Goal: Task Accomplishment & Management: Use online tool/utility

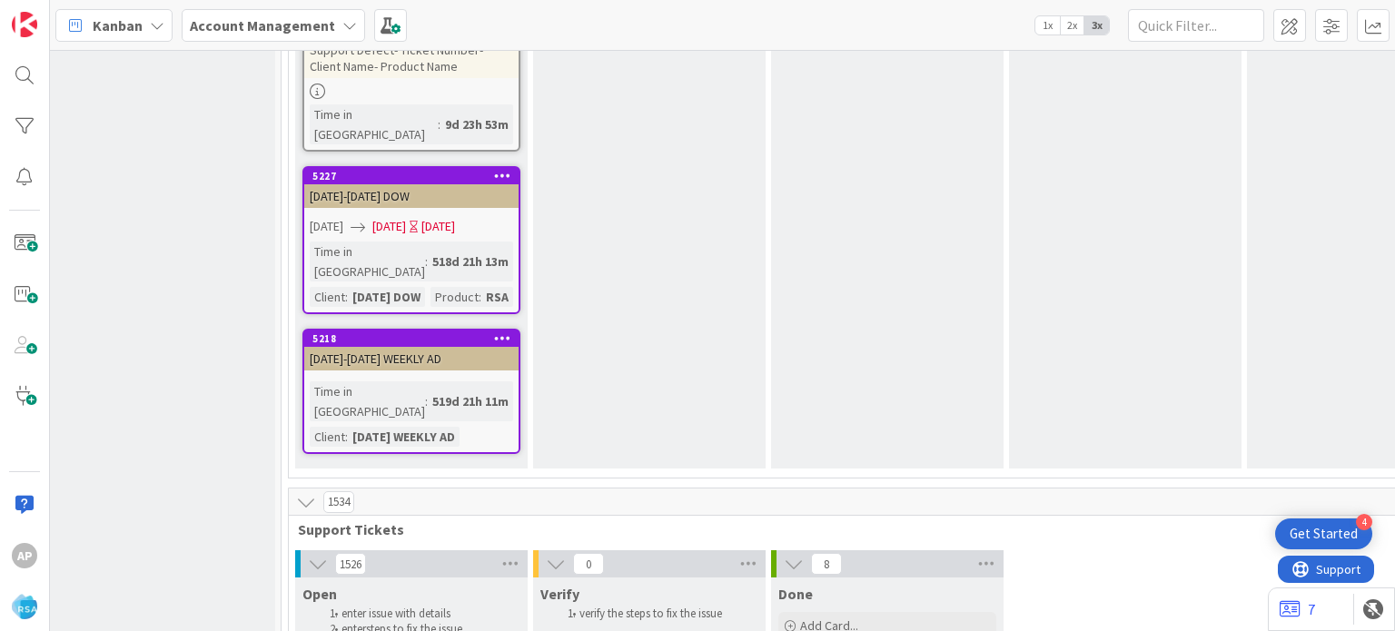
type textarea "x"
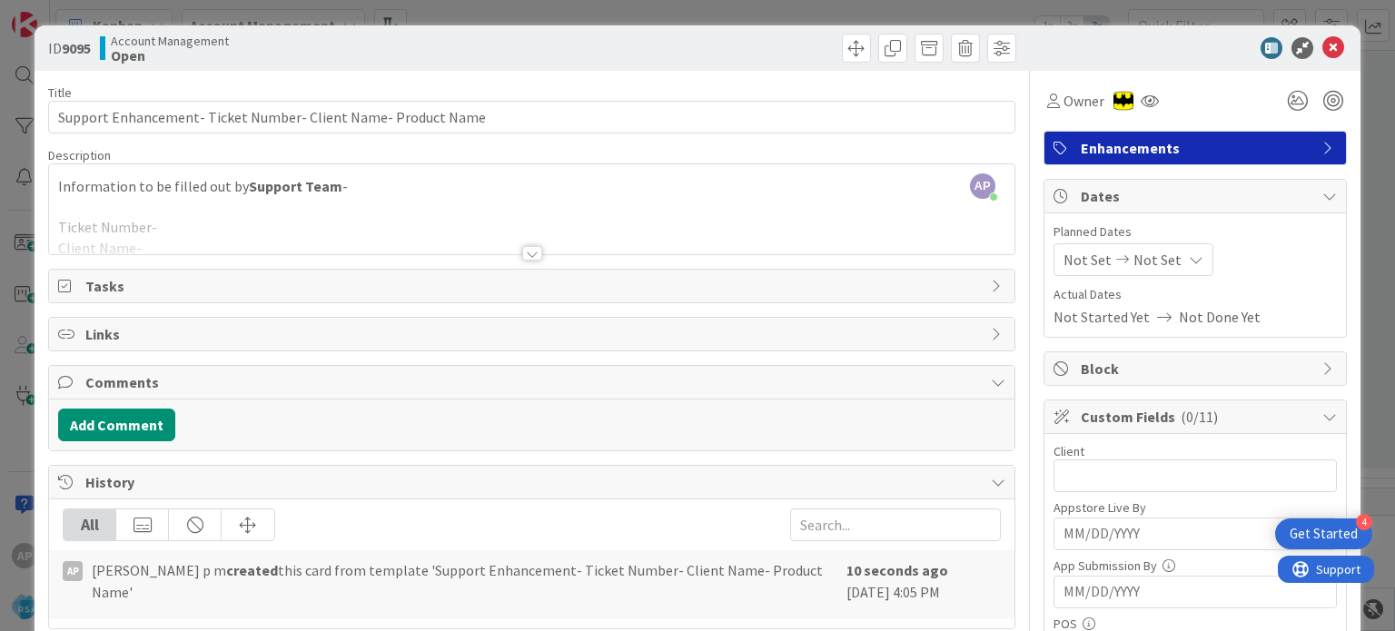
click at [523, 250] on div at bounding box center [532, 253] width 20 height 15
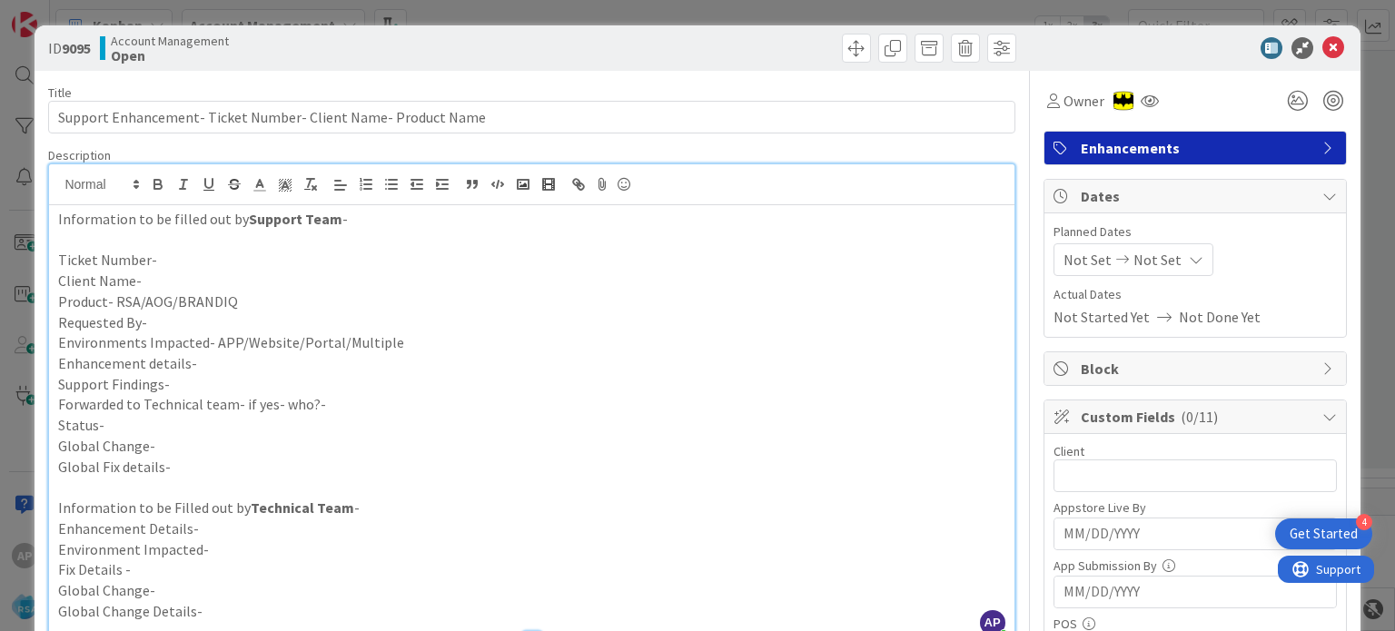
click at [189, 384] on p "Support Findings-" at bounding box center [531, 384] width 946 height 21
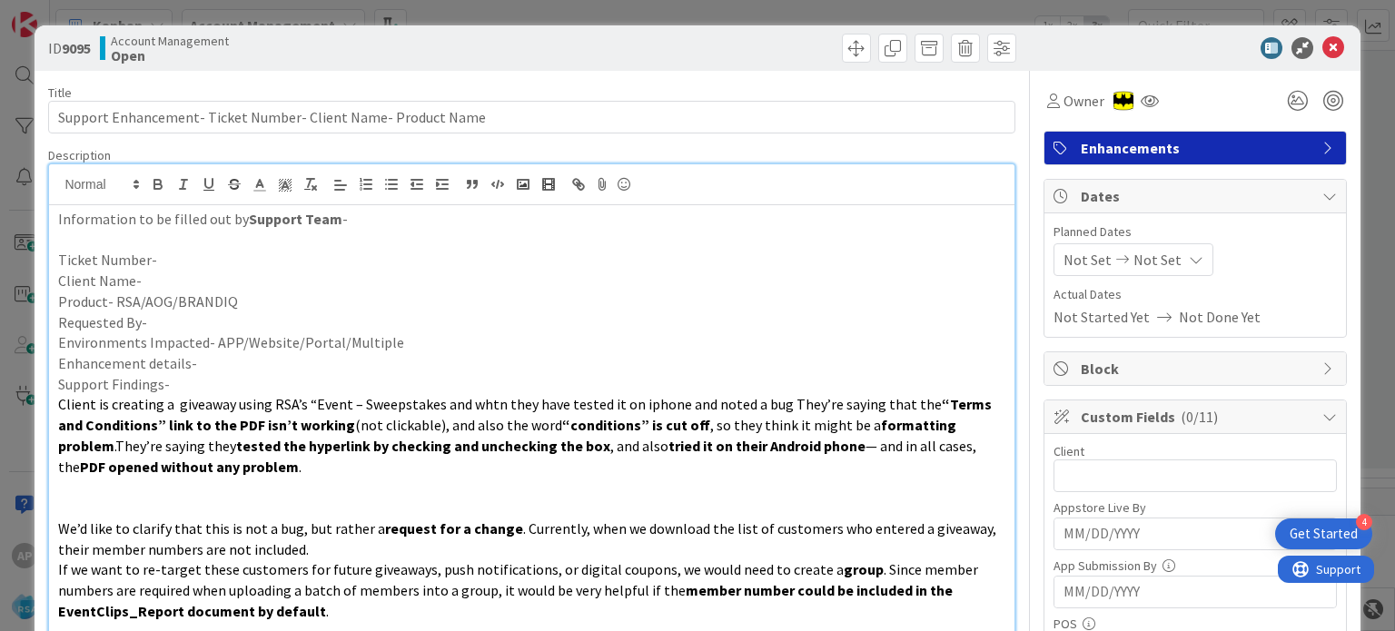
scroll to position [49, 0]
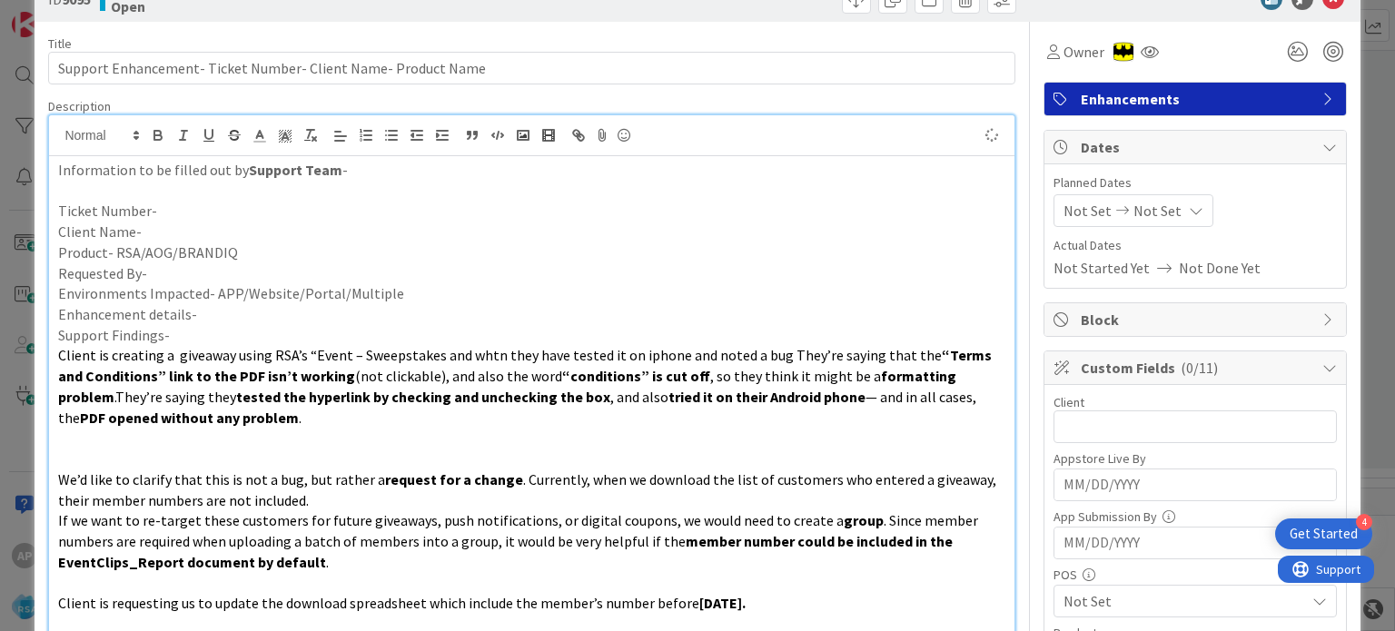
click at [148, 442] on p at bounding box center [531, 438] width 946 height 21
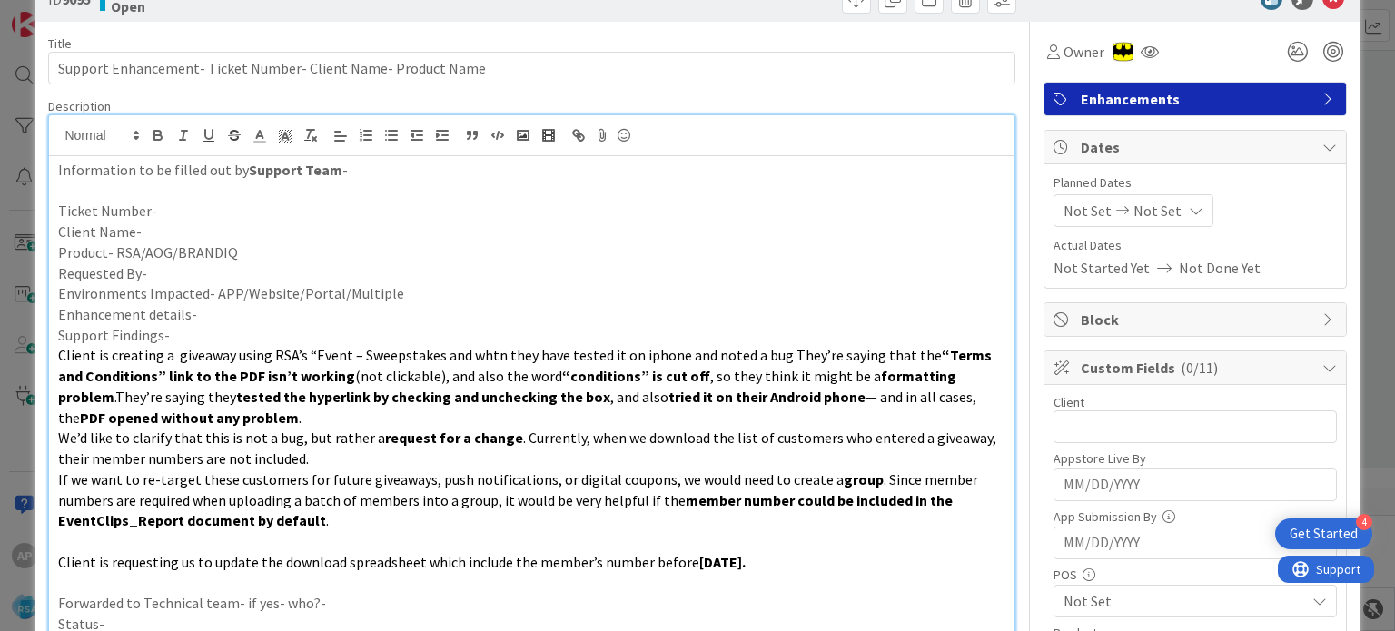
click at [176, 331] on p "Support Findings-" at bounding box center [531, 335] width 946 height 21
click at [54, 355] on div "Information to be filled out by Support Team - Ticket Number- Client Name- Prod…" at bounding box center [531, 497] width 964 height 682
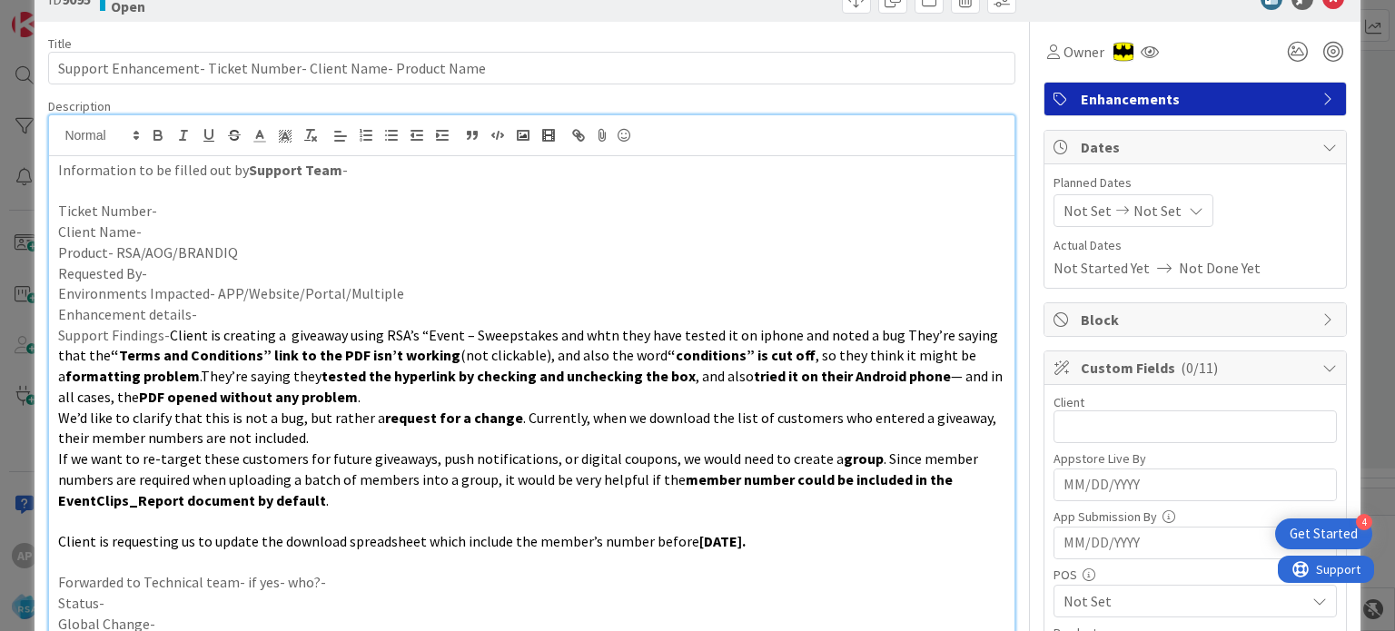
click at [203, 320] on p "Enhancement details-" at bounding box center [531, 314] width 946 height 21
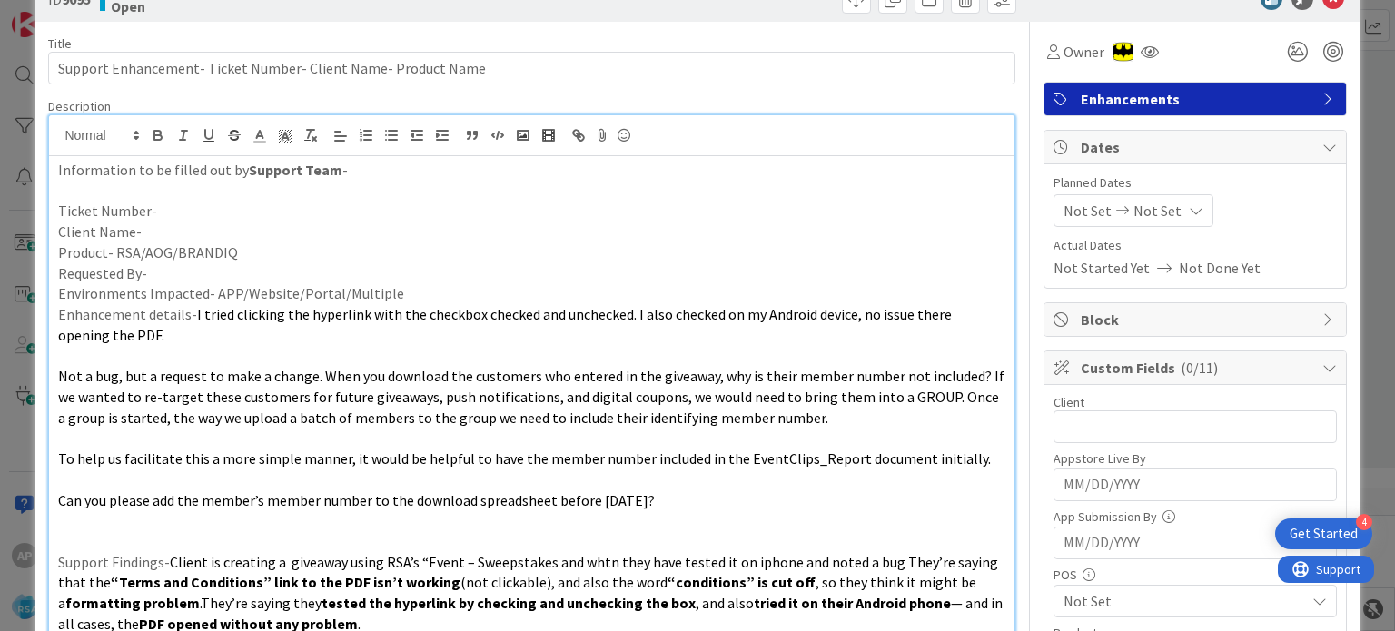
click at [187, 315] on p "Enhancement details- I tried clicking the hyperlink with the checkbox checked a…" at bounding box center [531, 324] width 946 height 41
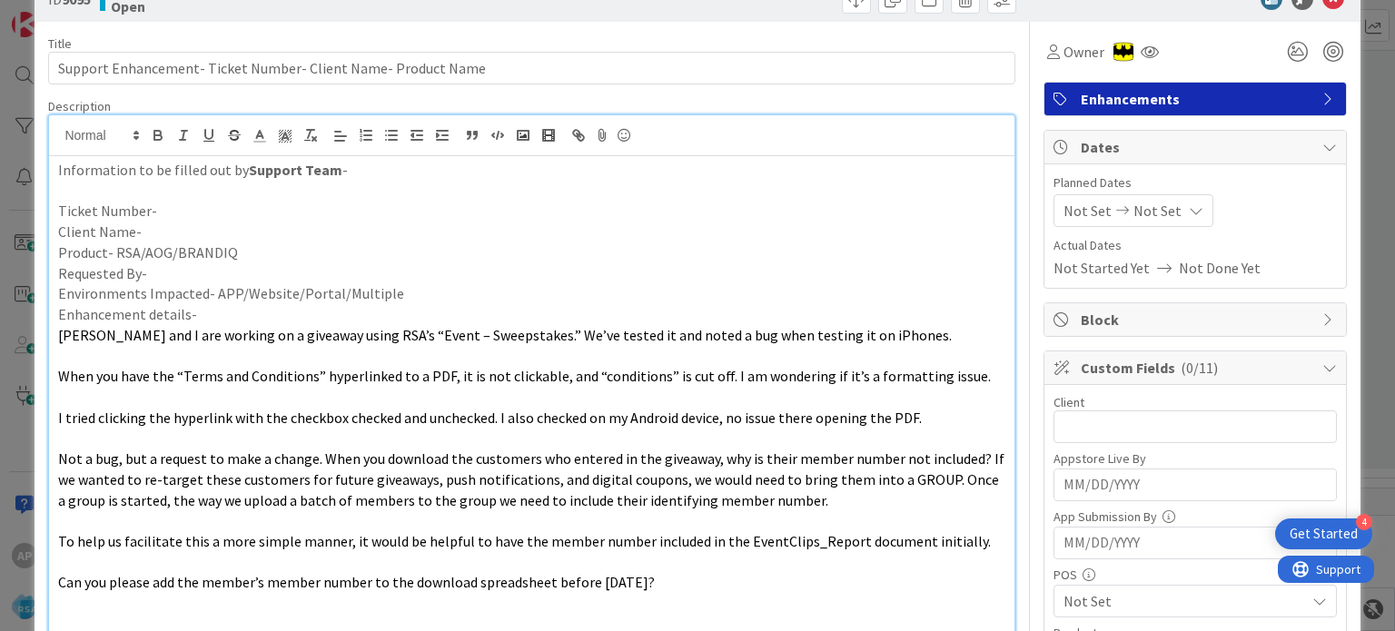
click at [170, 206] on p "Ticket Number-" at bounding box center [531, 211] width 946 height 21
paste div
click at [159, 211] on p "Ticket Number-#304770" at bounding box center [531, 211] width 946 height 21
click at [157, 227] on p "Client Name-" at bounding box center [531, 232] width 946 height 21
click at [179, 271] on p "Requested By-" at bounding box center [531, 273] width 946 height 21
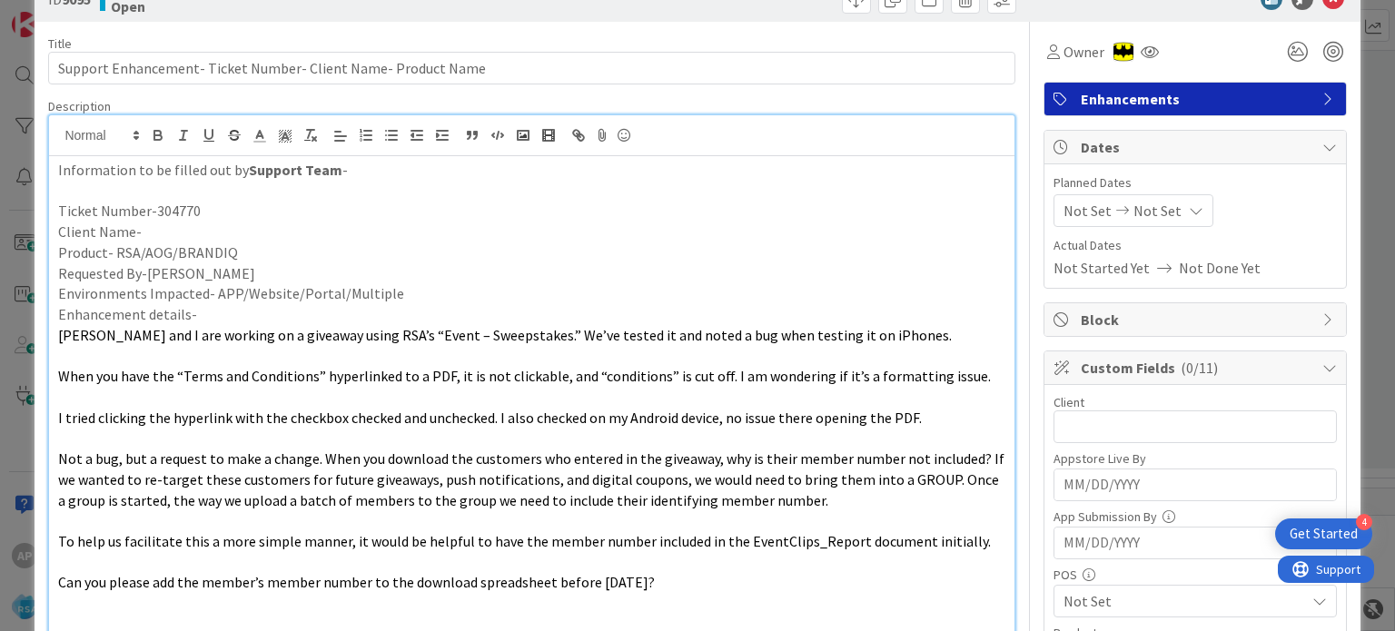
click at [160, 208] on p "Ticket Number-304770" at bounding box center [531, 211] width 946 height 21
copy p "304770"
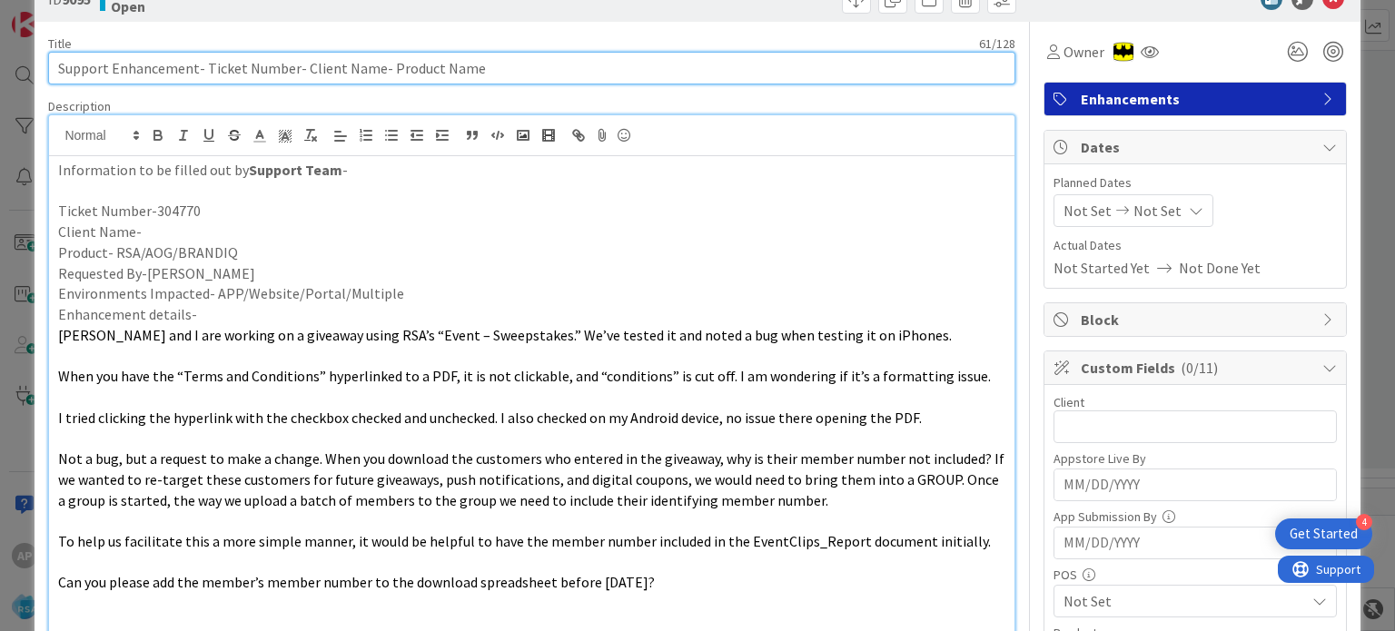
drag, startPoint x: 200, startPoint y: 65, endPoint x: 291, endPoint y: 69, distance: 90.9
click at [291, 69] on input "Support Enhancement- Ticket Number- Client Name- Product Name" at bounding box center [531, 68] width 966 height 33
paste input "304770"
drag, startPoint x: 458, startPoint y: 66, endPoint x: 334, endPoint y: 66, distance: 124.4
click at [334, 66] on input "Support Enhancement-304770- Client Name- Product Name" at bounding box center [531, 68] width 966 height 33
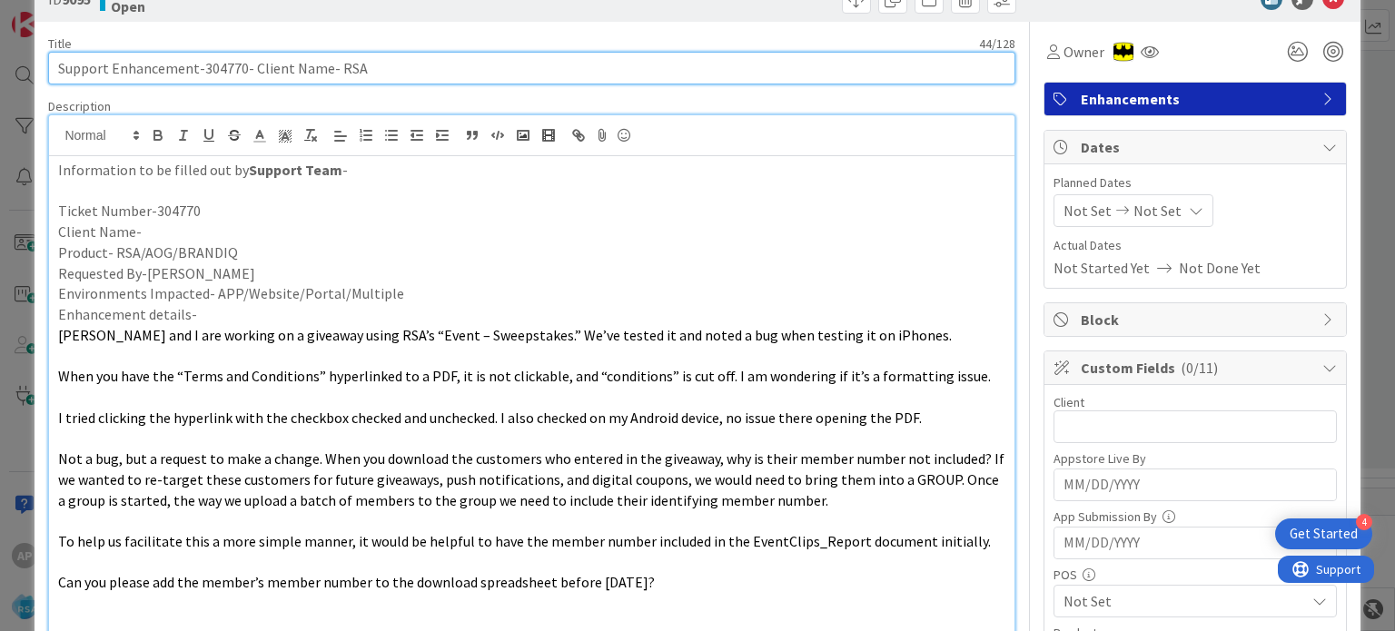
type input "Support Enhancement-304770- Client Name- RSA"
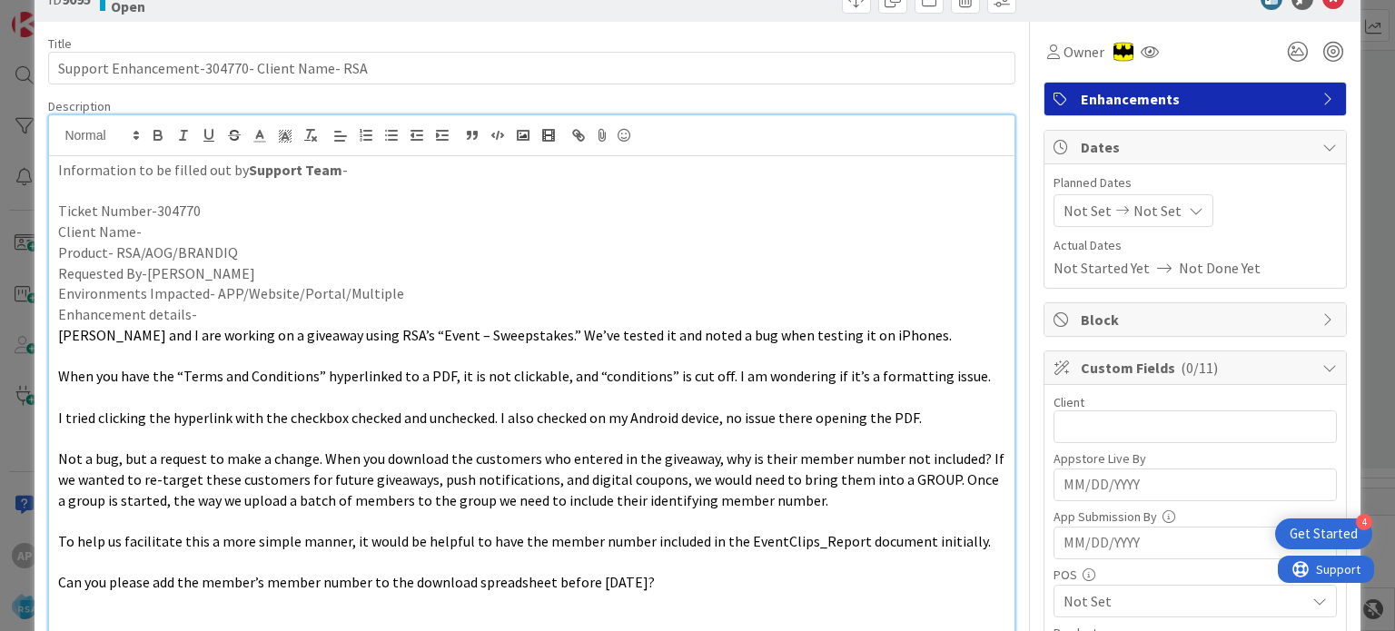
click at [432, 312] on p "Enhancement details-" at bounding box center [531, 314] width 946 height 21
click at [1111, 208] on icon at bounding box center [1122, 210] width 22 height 13
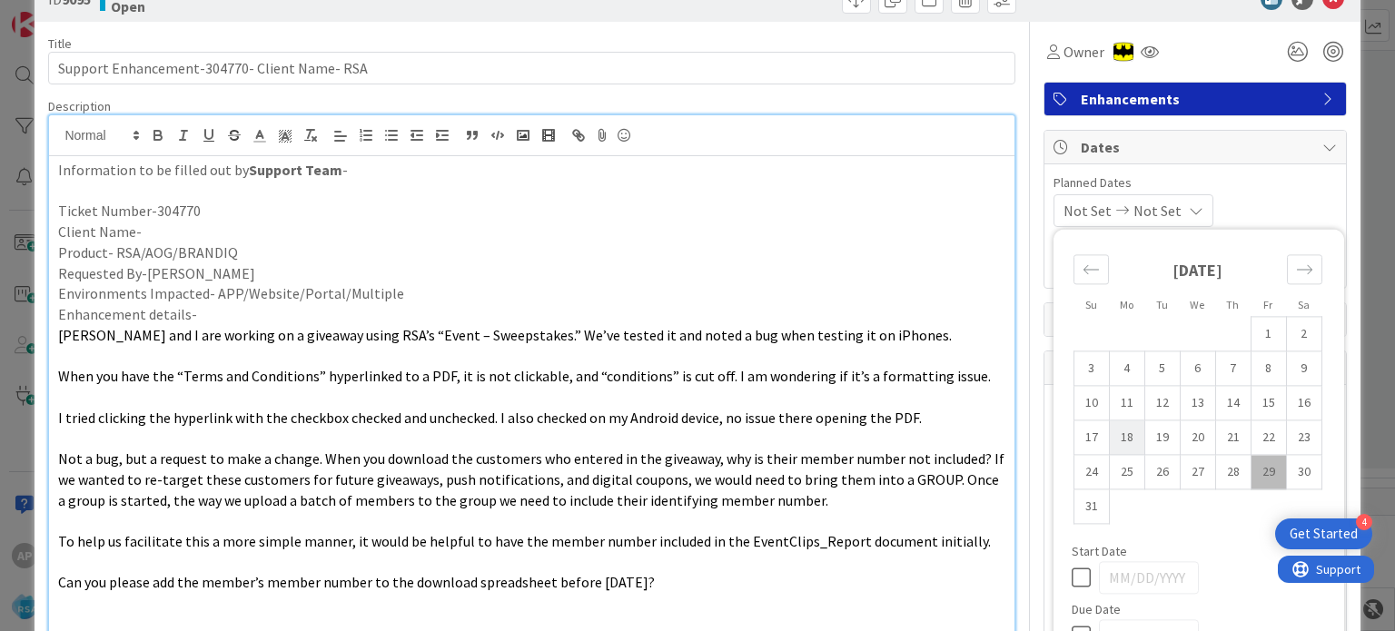
click at [1110, 446] on td "18" at bounding box center [1126, 437] width 35 height 35
type input "[DATE]"
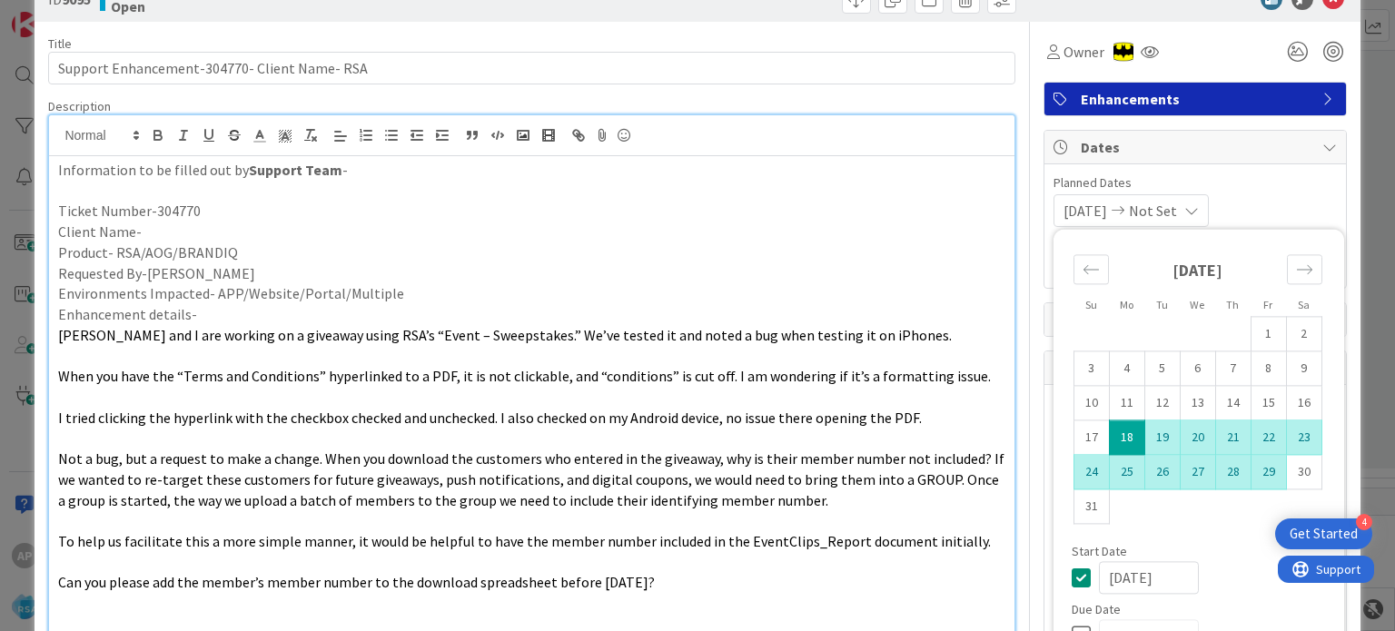
click at [1259, 468] on td "29" at bounding box center [1267, 472] width 35 height 35
type input "[DATE]"
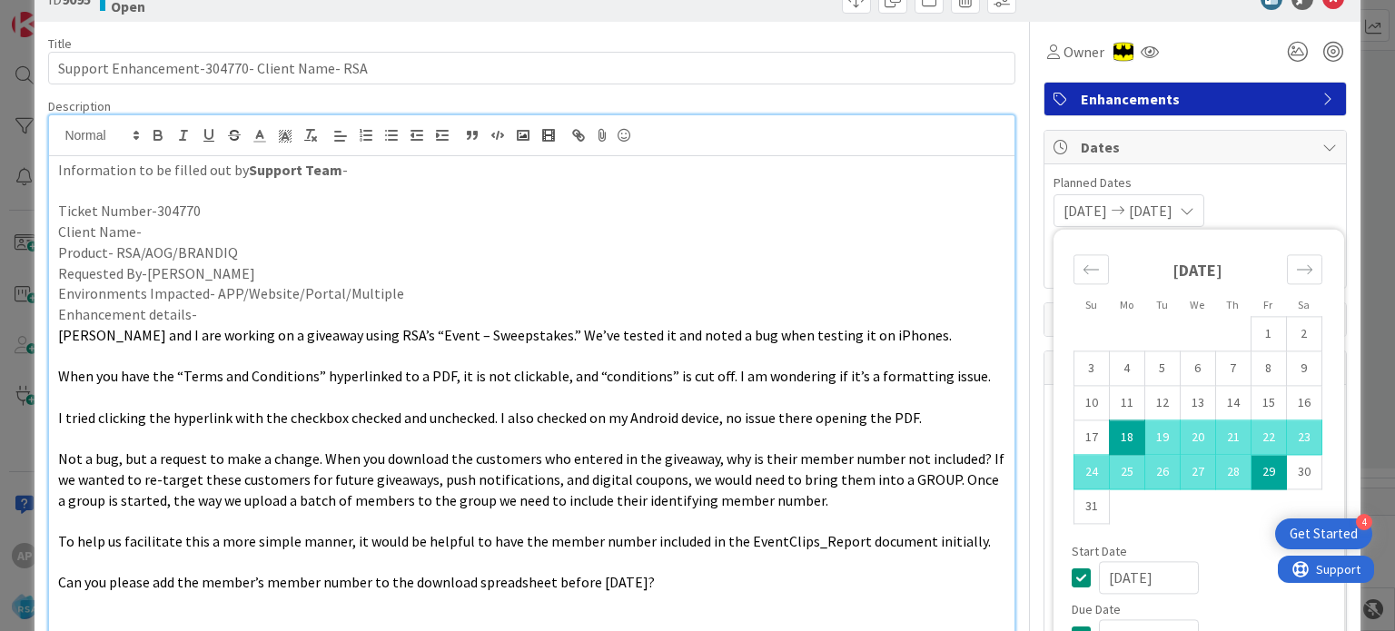
click at [857, 384] on p "When you have the “Terms and Conditions” hyperlinked to a PDF, it is not clicka…" at bounding box center [531, 376] width 946 height 21
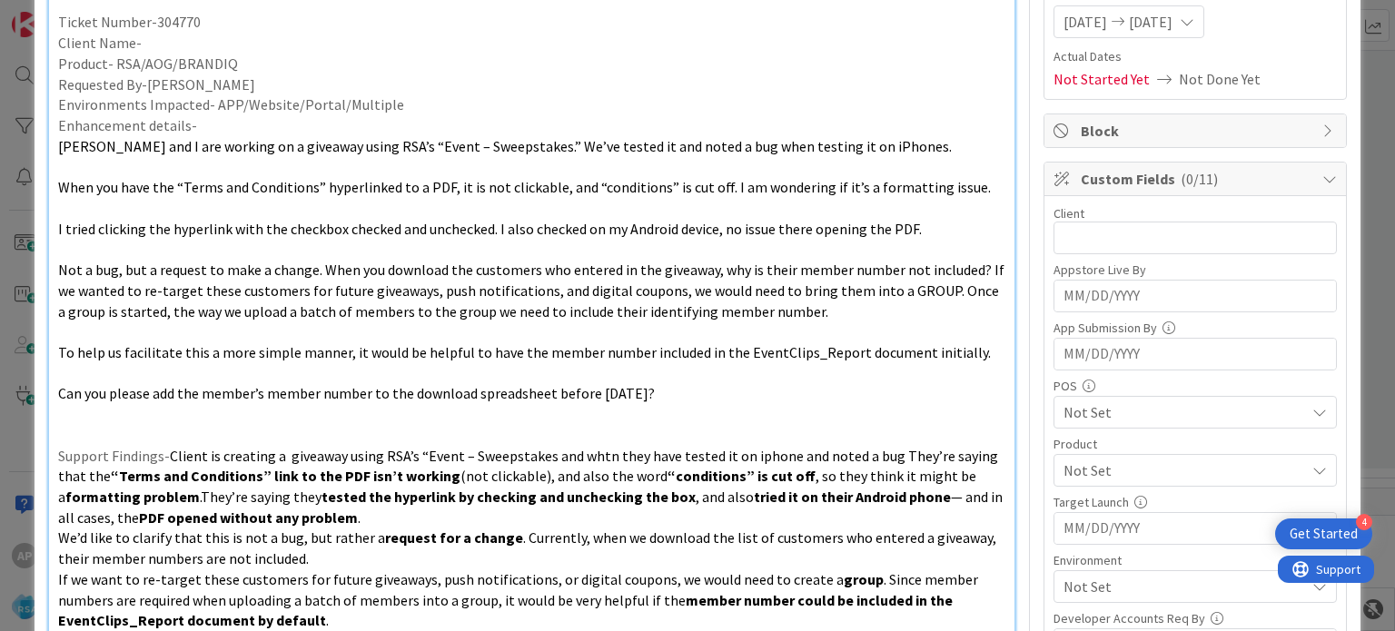
scroll to position [239, 0]
click at [1093, 459] on span "Not Set" at bounding box center [1184, 469] width 242 height 22
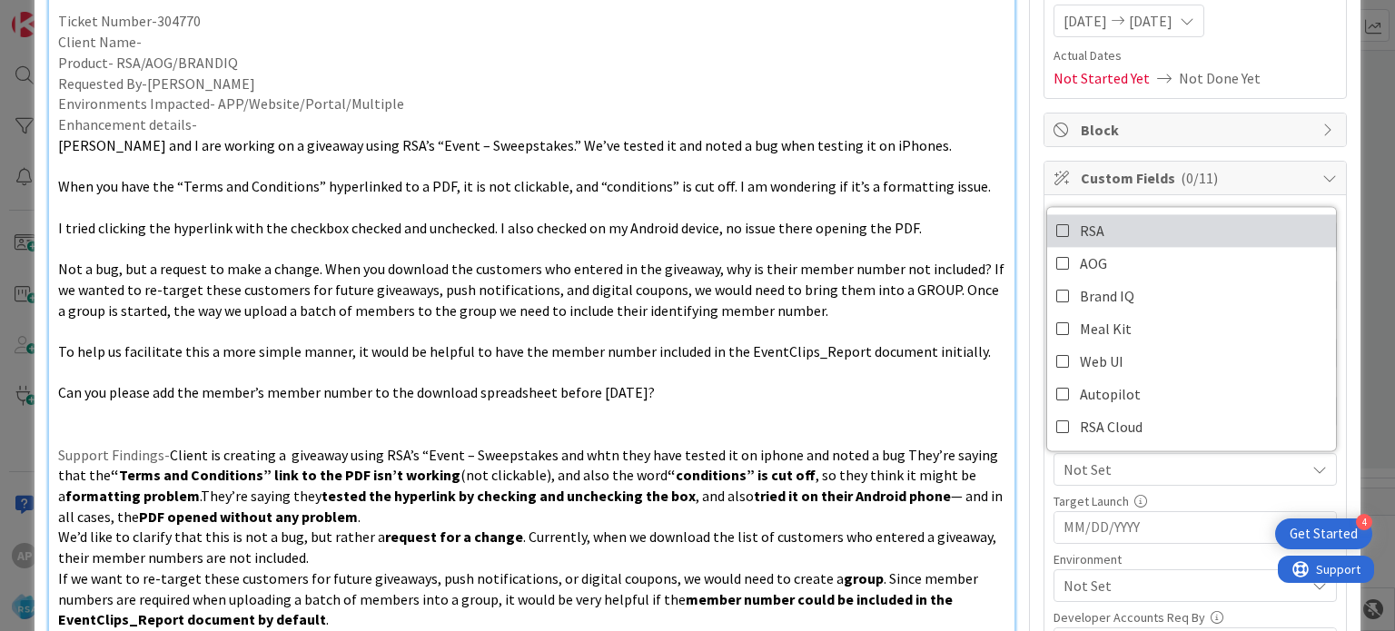
click at [1056, 230] on icon at bounding box center [1063, 230] width 15 height 27
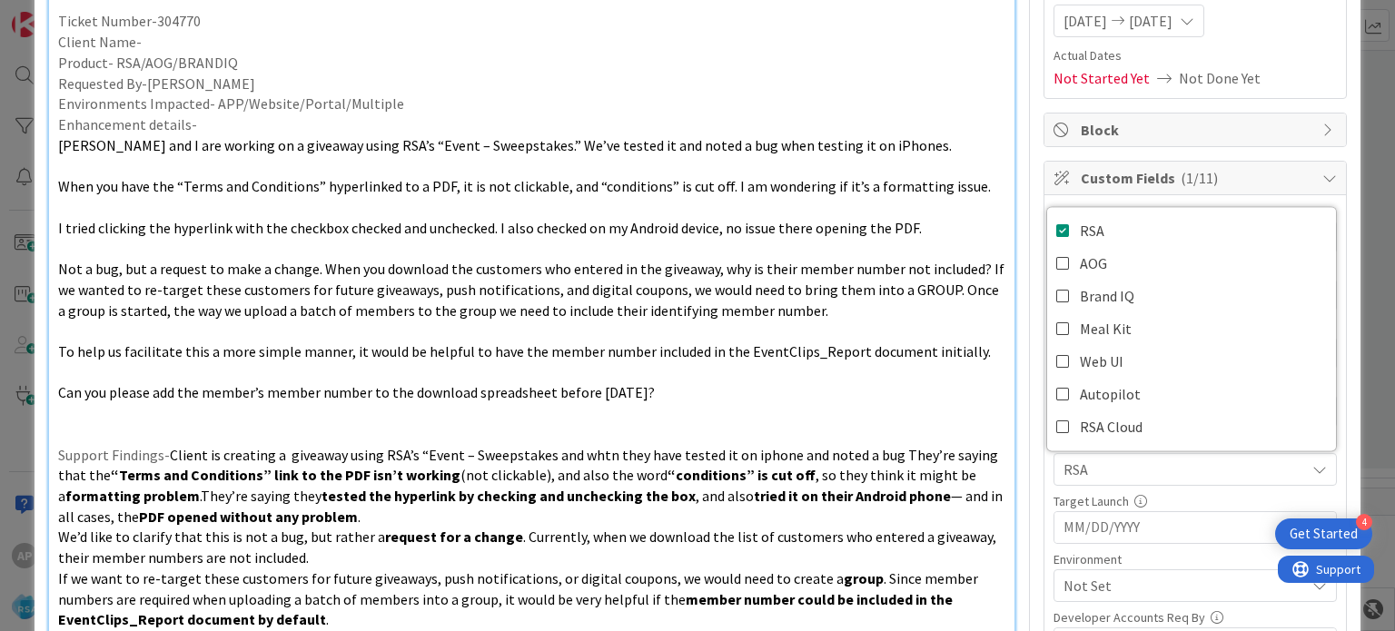
click at [947, 333] on p at bounding box center [531, 330] width 946 height 21
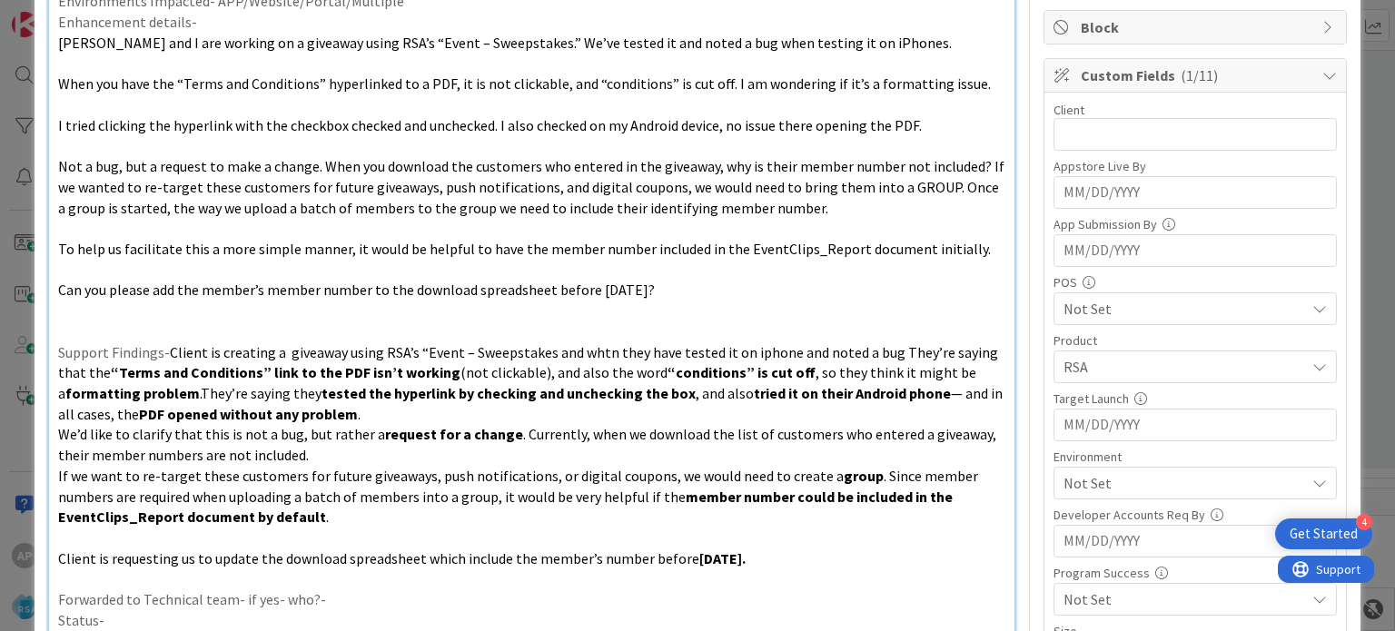
click at [1129, 480] on span "Not Set" at bounding box center [1184, 483] width 242 height 22
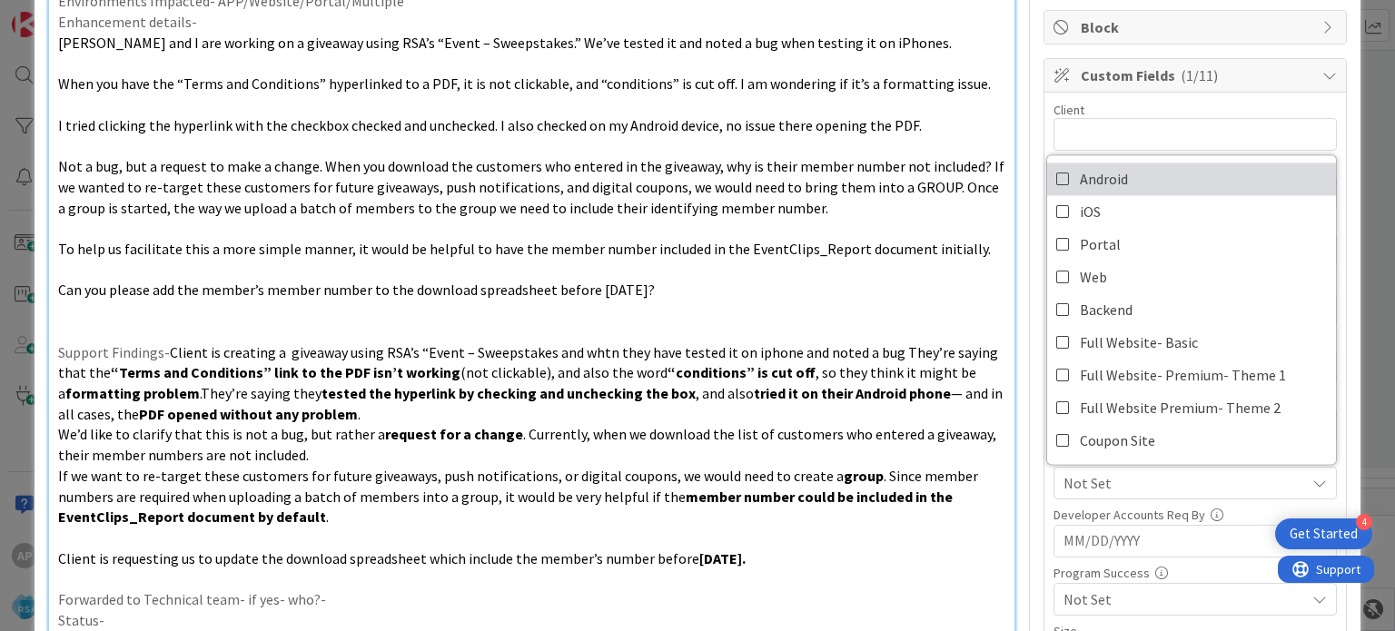
click at [1056, 177] on icon at bounding box center [1063, 178] width 15 height 27
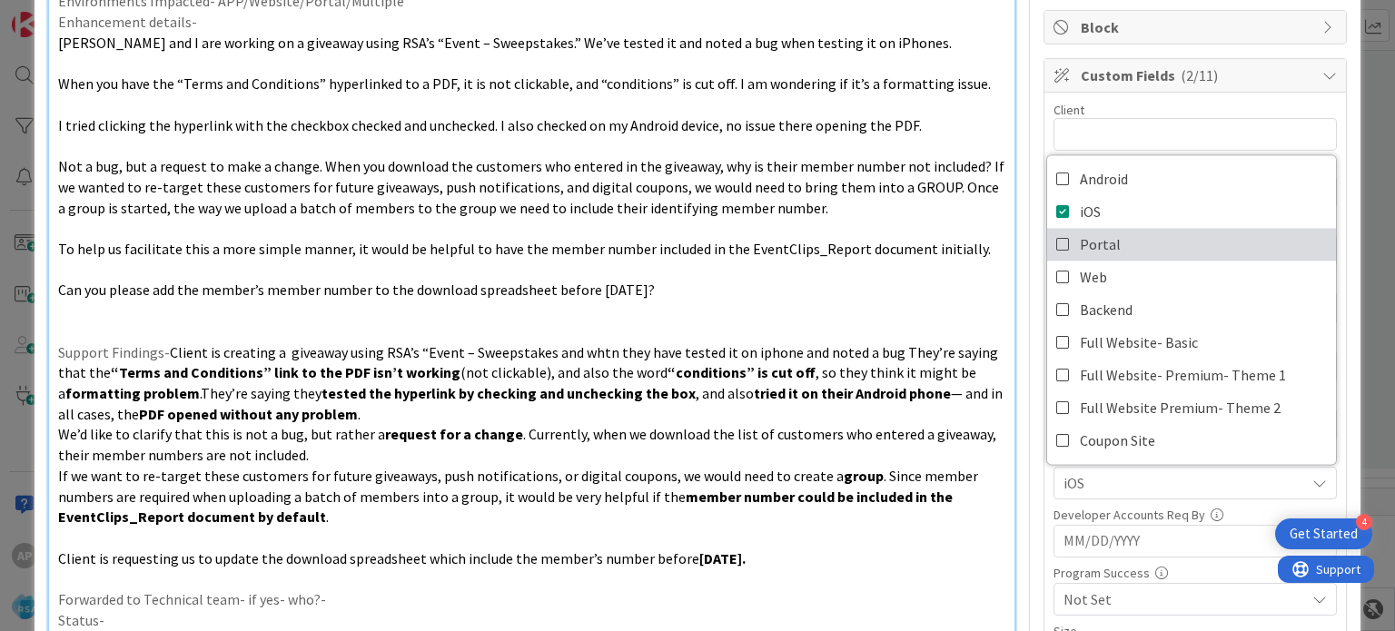
click at [1056, 237] on icon at bounding box center [1063, 244] width 15 height 27
click at [1056, 234] on icon at bounding box center [1063, 244] width 15 height 27
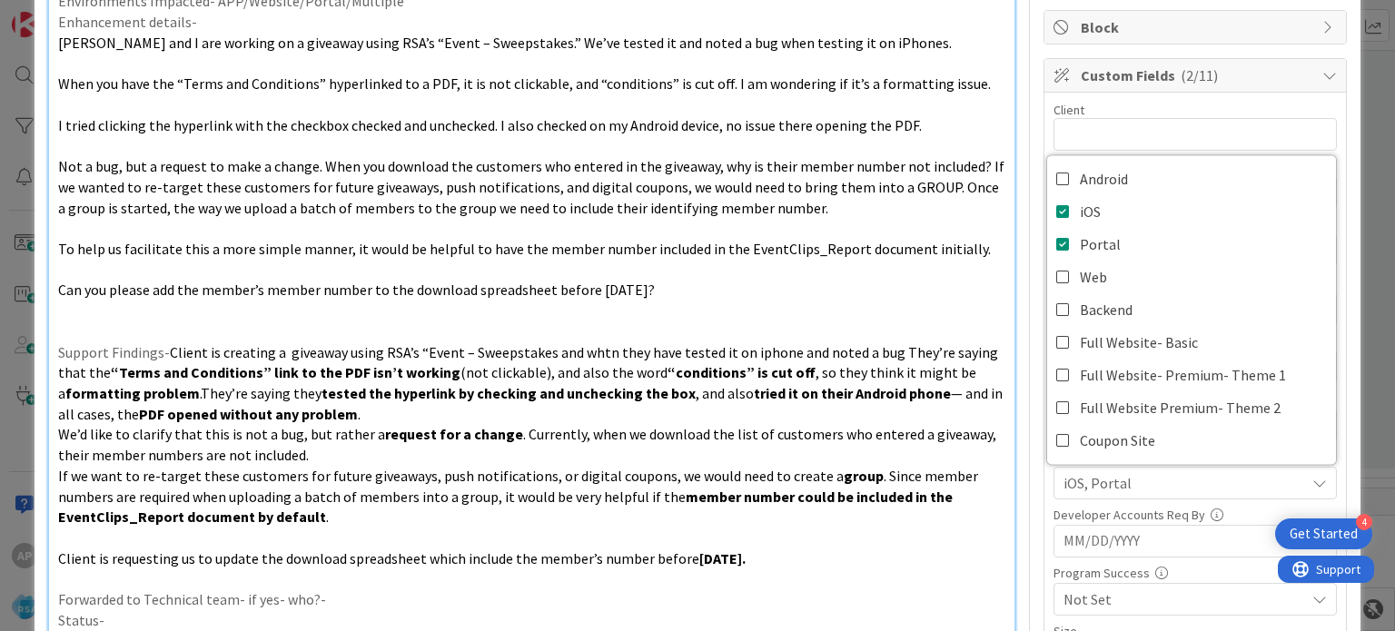
click at [803, 313] on p at bounding box center [531, 311] width 946 height 21
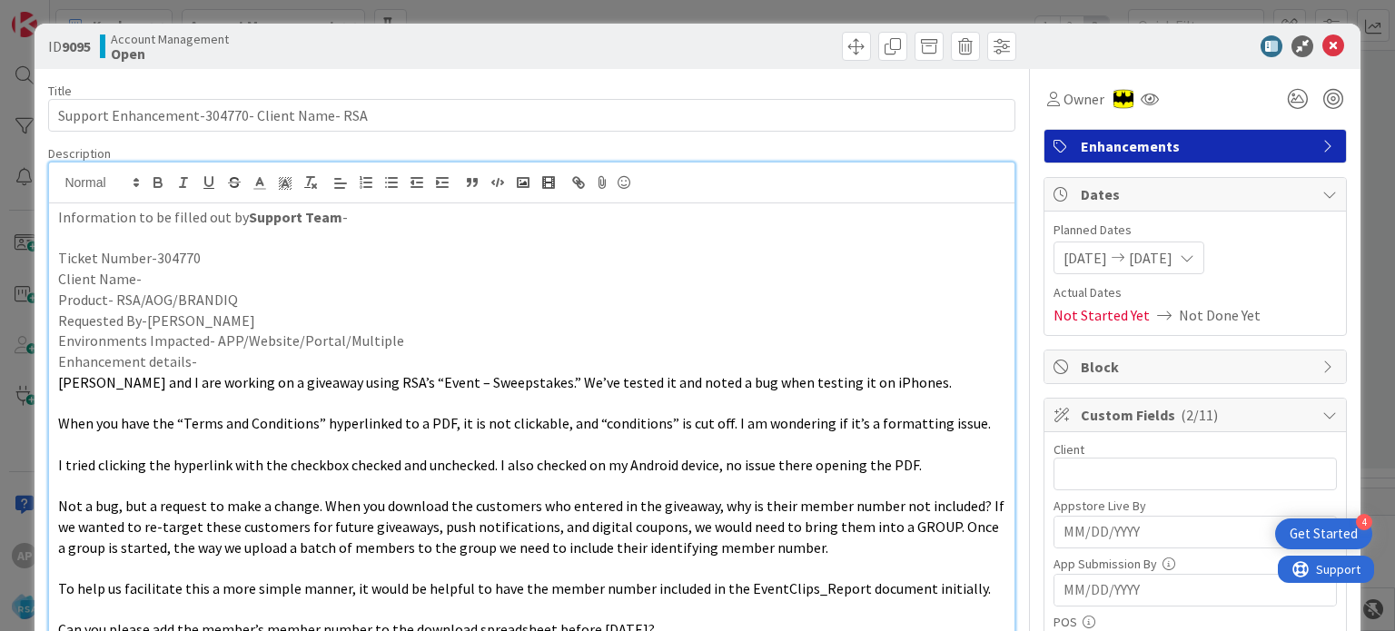
scroll to position [0, 0]
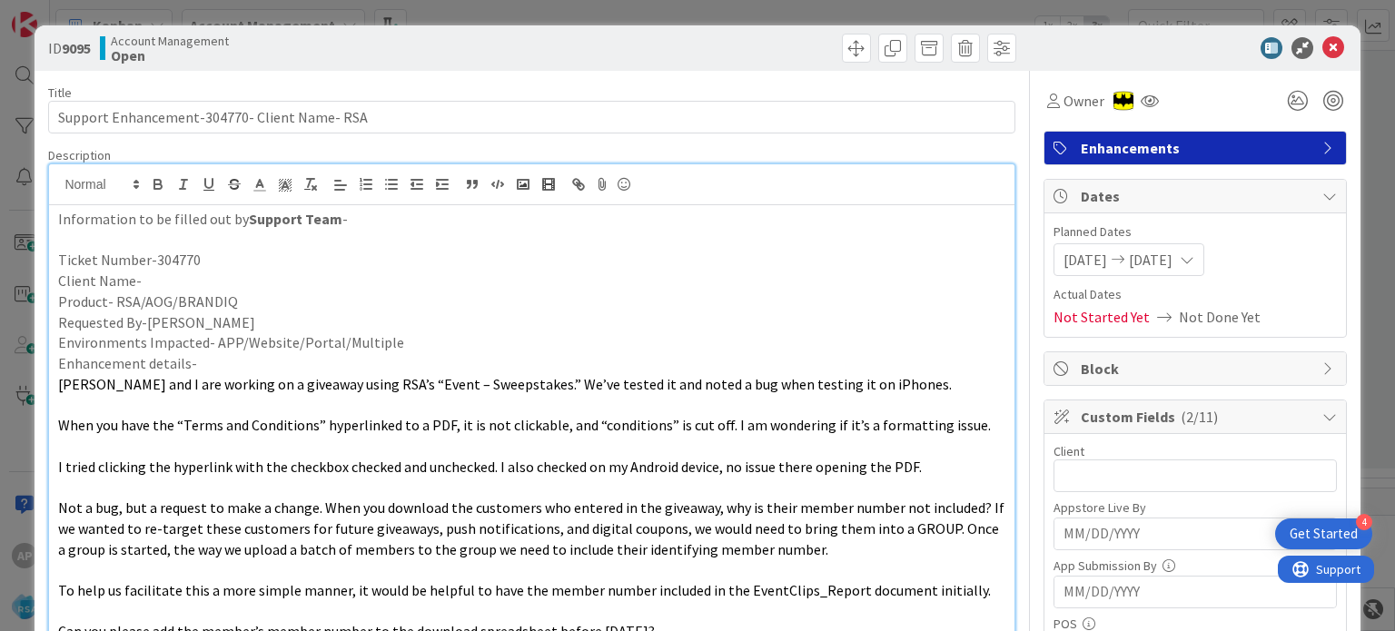
click at [301, 297] on p "Product- RSA/AOG/BRANDIQ" at bounding box center [531, 301] width 946 height 21
